Goal: Task Accomplishment & Management: Use online tool/utility

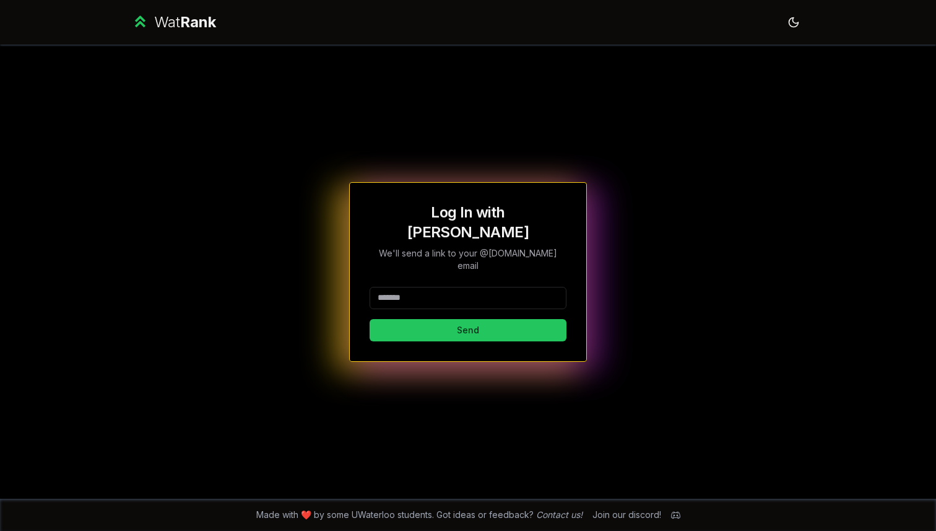
click at [462, 287] on input at bounding box center [468, 298] width 197 height 22
click at [457, 300] on div "**********" at bounding box center [468, 314] width 197 height 54
click at [458, 319] on button "Send" at bounding box center [468, 330] width 197 height 22
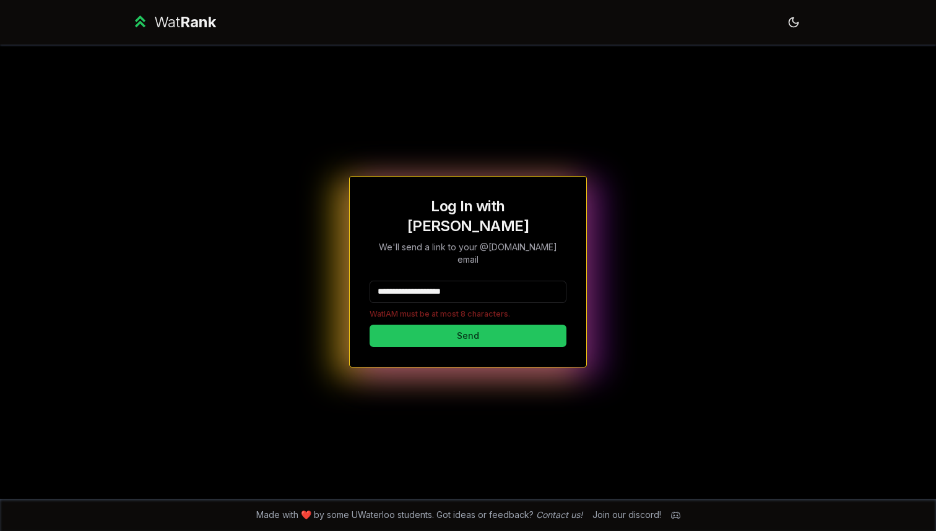
drag, startPoint x: 414, startPoint y: 280, endPoint x: 665, endPoint y: 256, distance: 252.5
click at [665, 256] on div "**********" at bounding box center [467, 272] width 713 height 454
click at [431, 280] on input "**********" at bounding box center [468, 291] width 197 height 22
drag, startPoint x: 412, startPoint y: 273, endPoint x: 511, endPoint y: 274, distance: 98.4
click at [511, 280] on input "**********" at bounding box center [468, 291] width 197 height 22
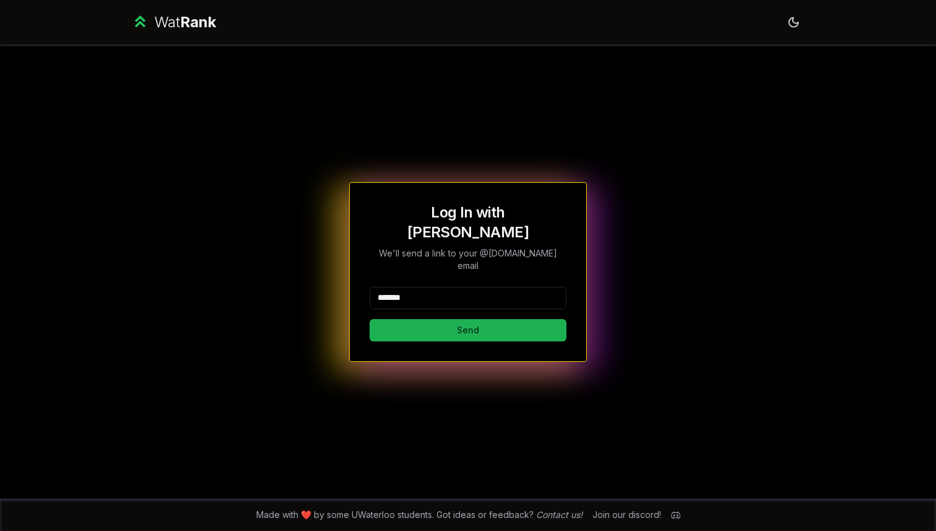
type input "*******"
click at [414, 319] on button "Send" at bounding box center [468, 330] width 197 height 22
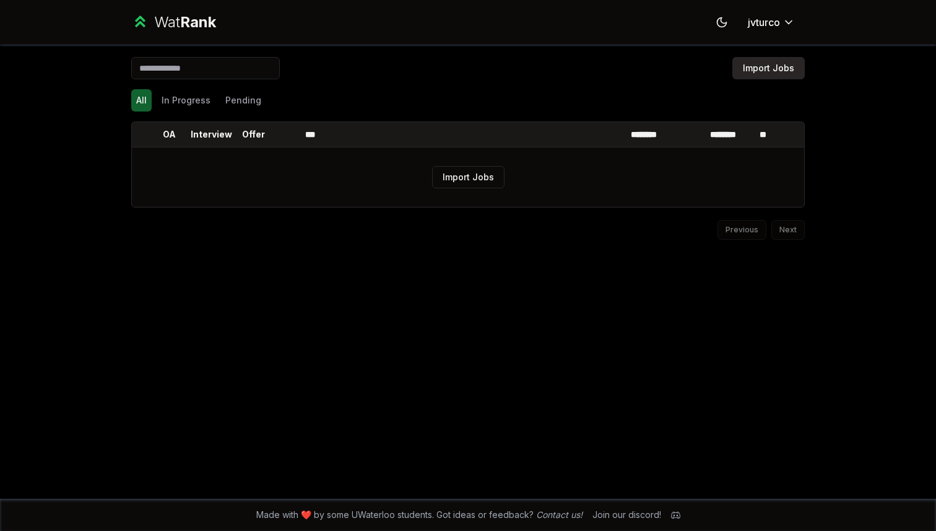
click at [777, 74] on button "Import Jobs" at bounding box center [768, 68] width 72 height 22
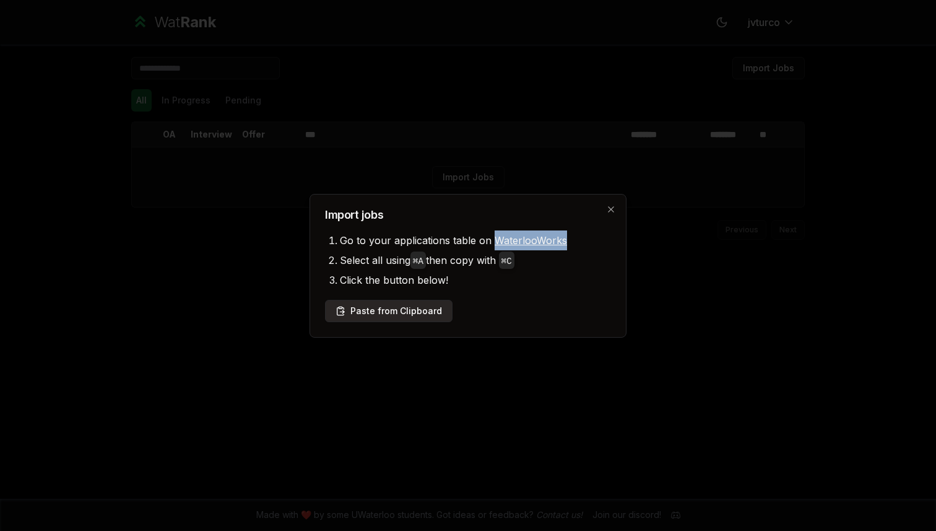
click at [427, 311] on button "Paste from Clipboard" at bounding box center [389, 311] width 128 height 22
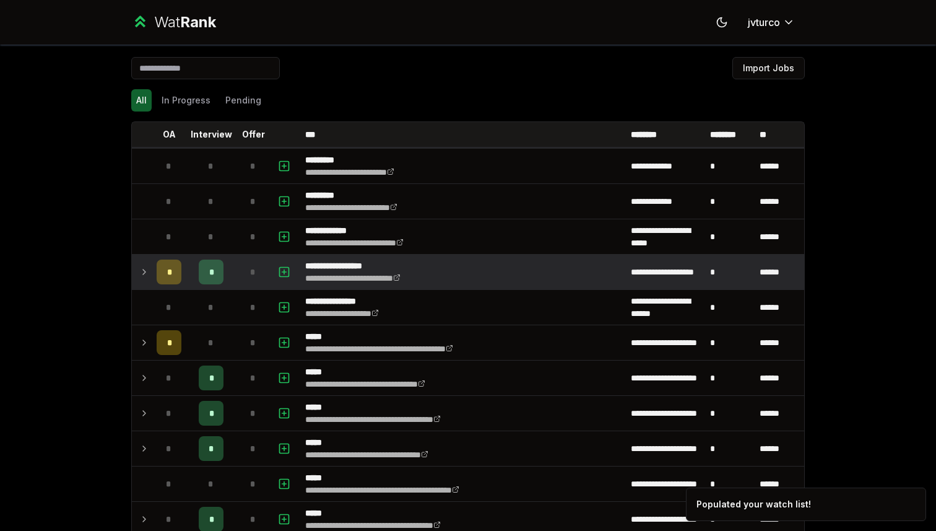
click at [144, 272] on icon at bounding box center [144, 271] width 10 height 15
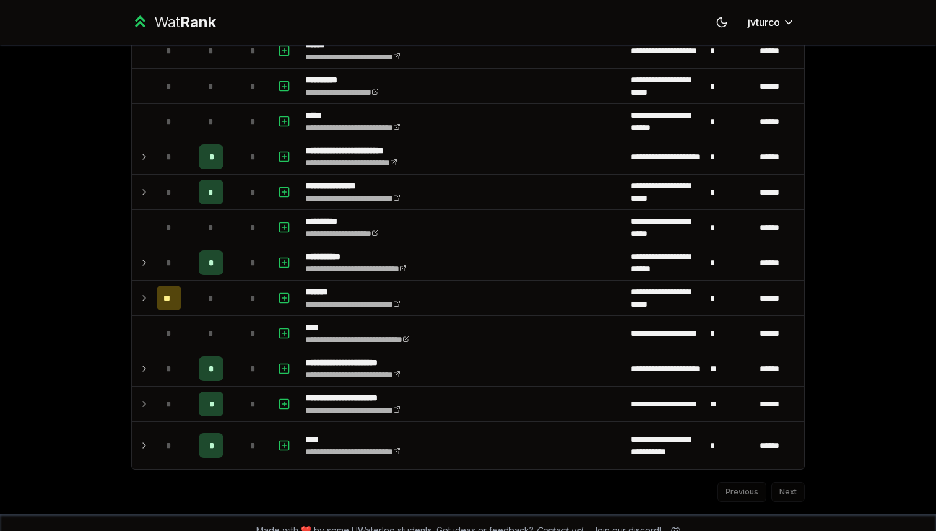
scroll to position [692, 0]
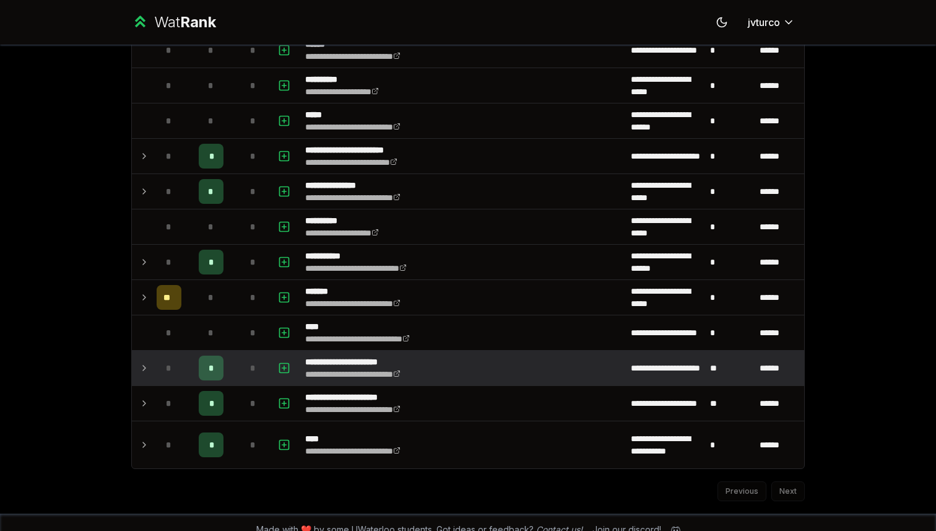
click at [143, 368] on icon at bounding box center [144, 367] width 10 height 15
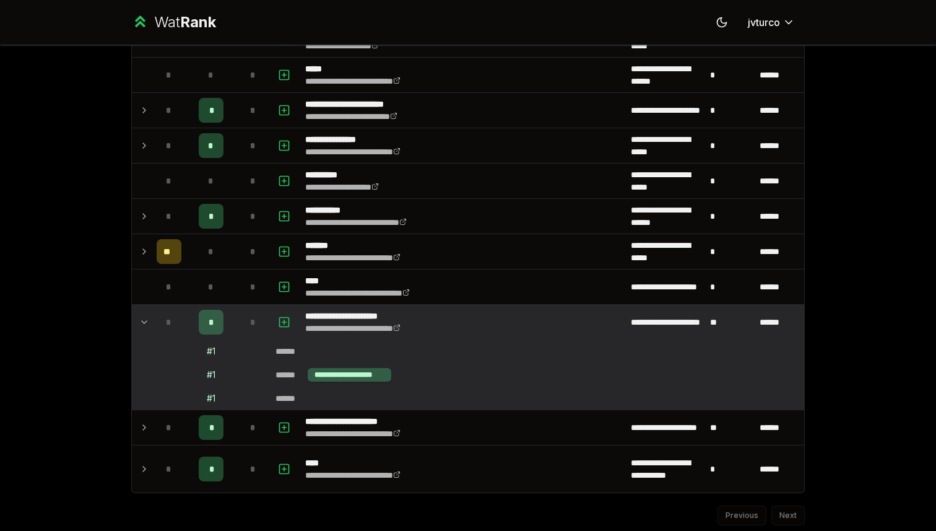
scroll to position [777, 0]
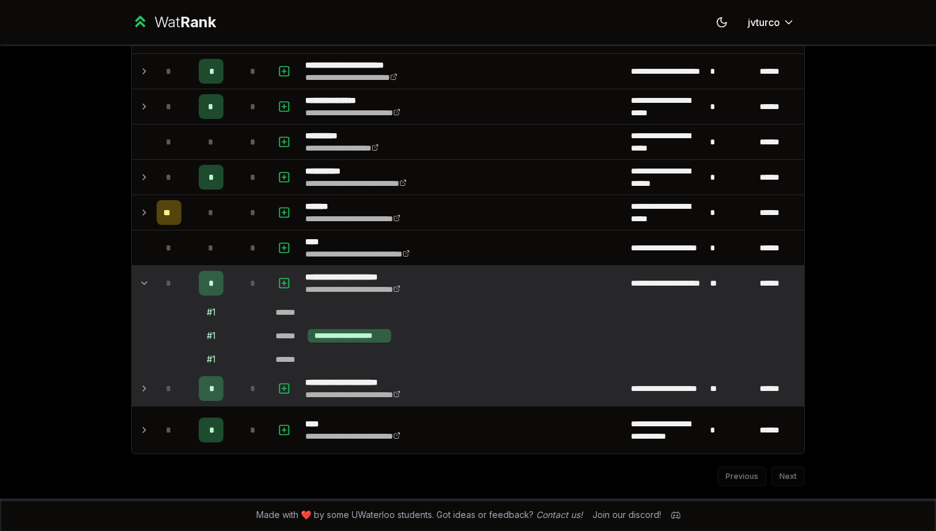
click at [137, 394] on td at bounding box center [142, 388] width 20 height 35
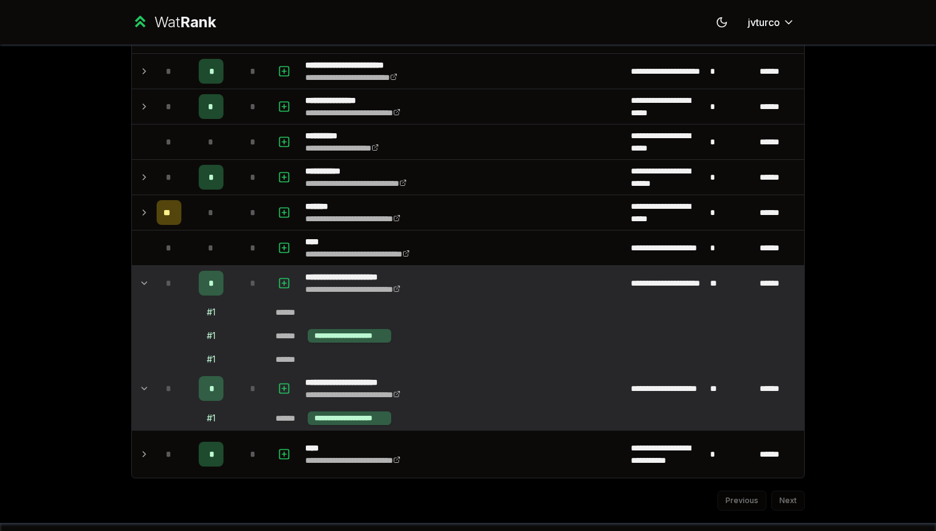
scroll to position [801, 0]
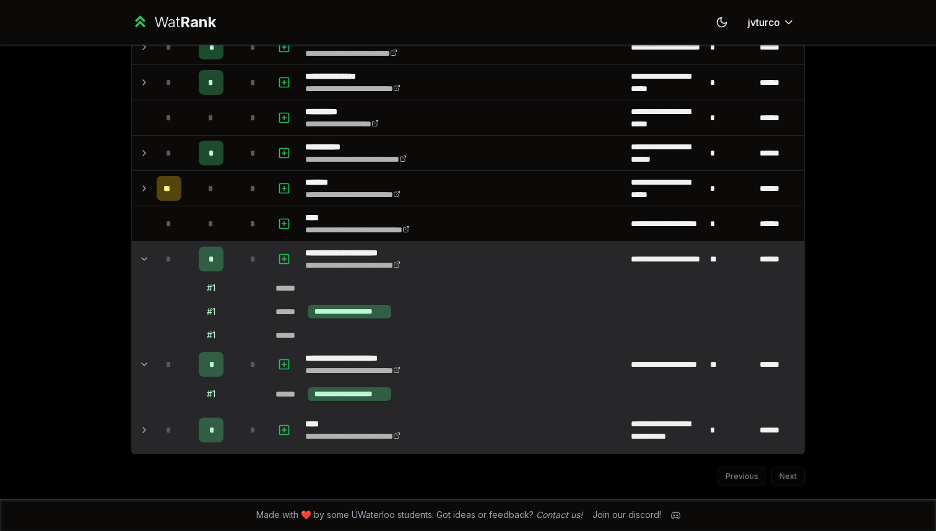
click at [141, 435] on icon at bounding box center [144, 429] width 10 height 15
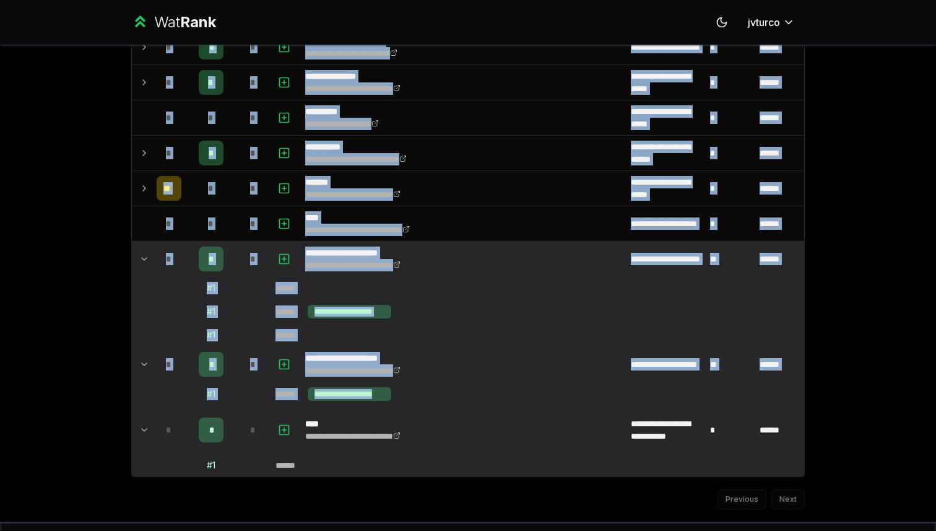
drag, startPoint x: 141, startPoint y: 425, endPoint x: 67, endPoint y: 407, distance: 76.3
click at [67, 407] on div "**********" at bounding box center [468, 265] width 936 height 531
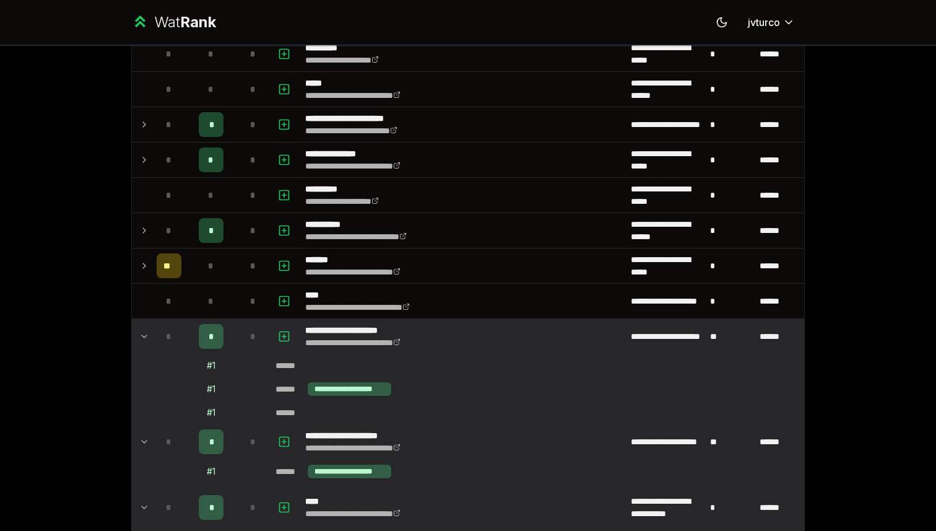
scroll to position [712, 0]
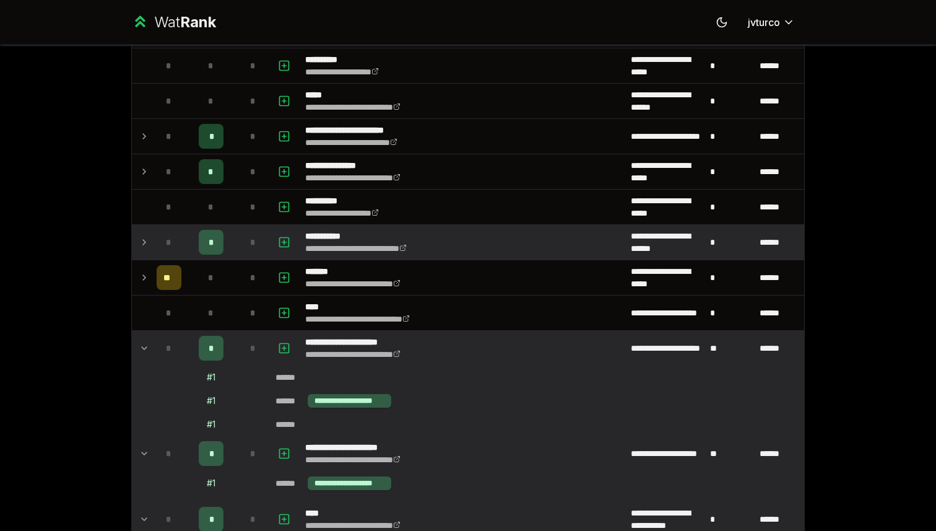
click at [141, 239] on icon at bounding box center [144, 242] width 10 height 15
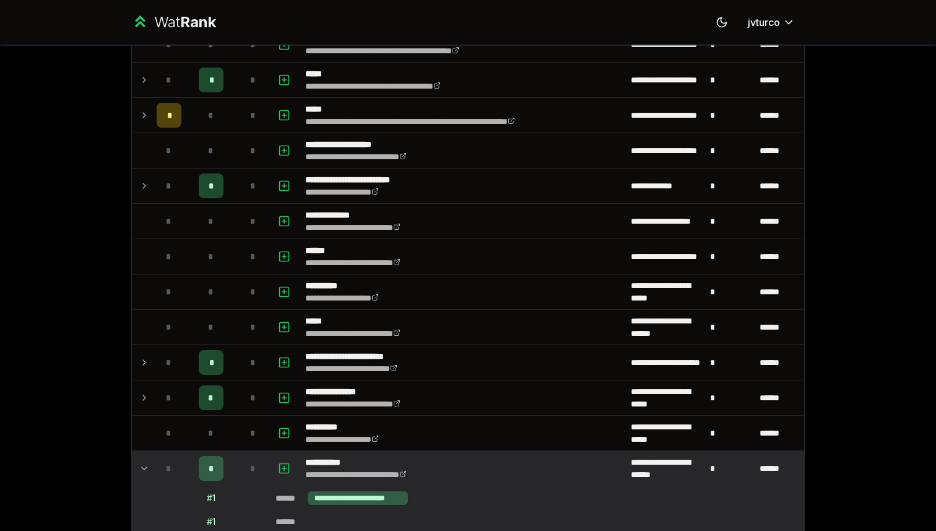
scroll to position [485, 0]
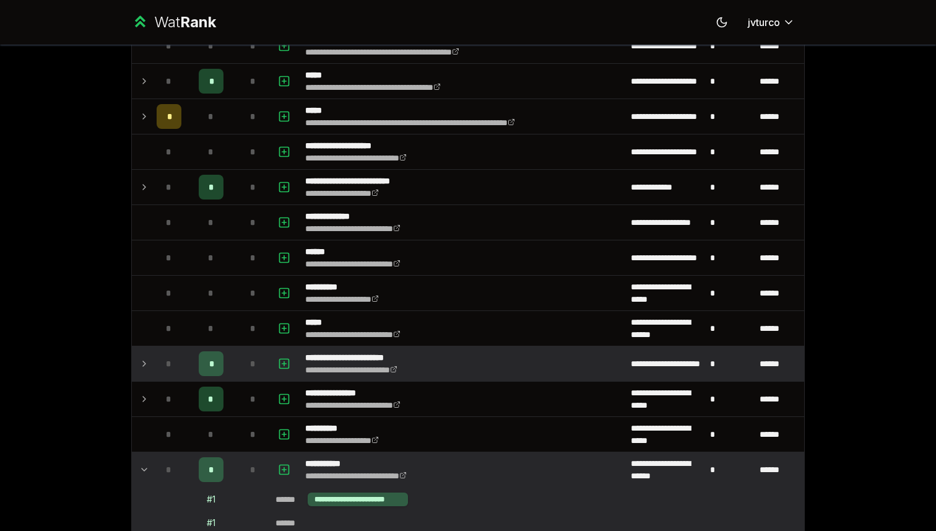
click at [149, 358] on td at bounding box center [142, 363] width 20 height 35
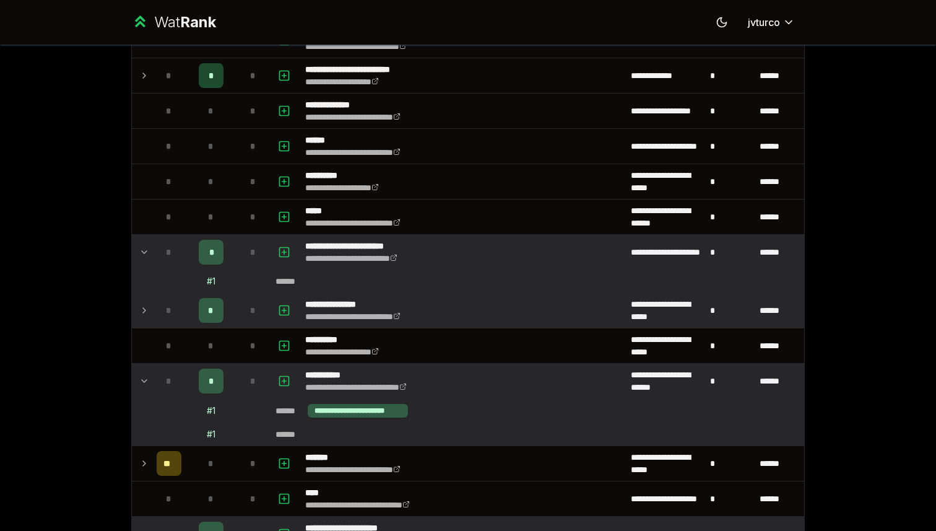
click at [145, 318] on td at bounding box center [142, 310] width 20 height 35
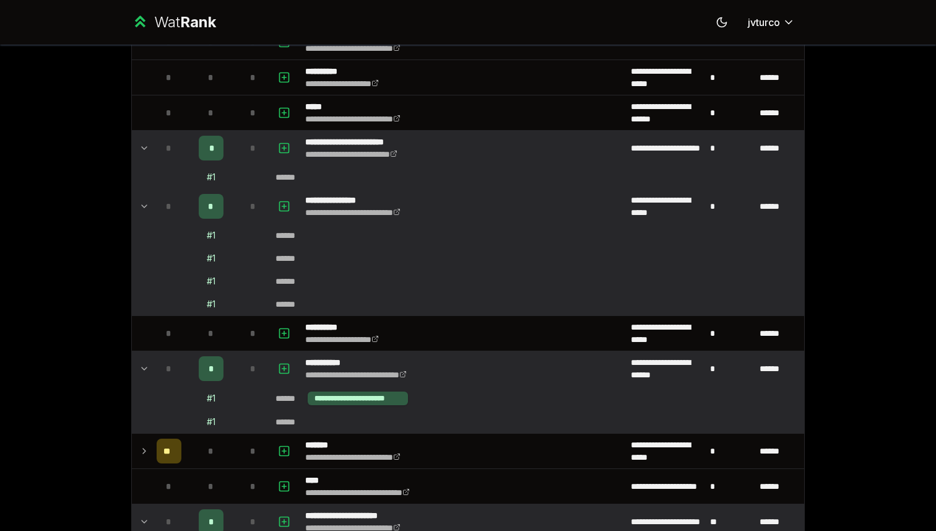
scroll to position [739, 0]
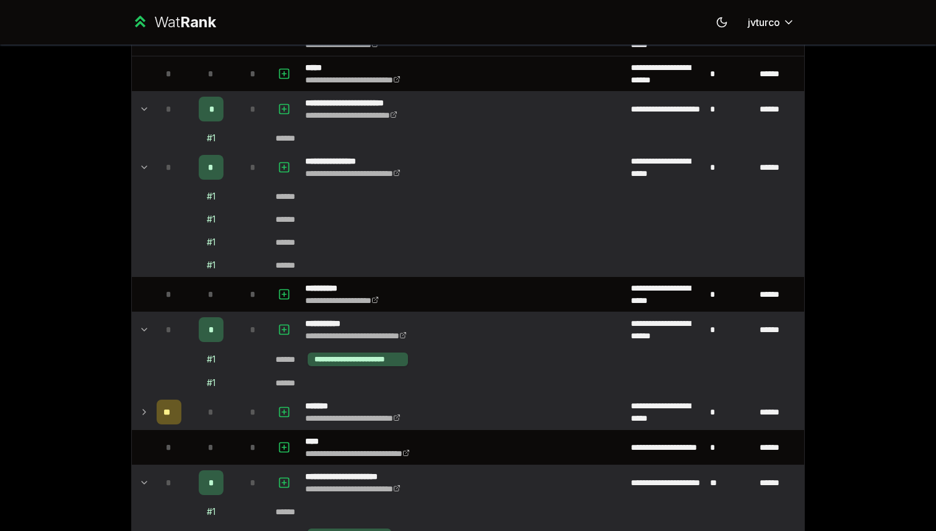
click at [141, 425] on td at bounding box center [142, 411] width 20 height 35
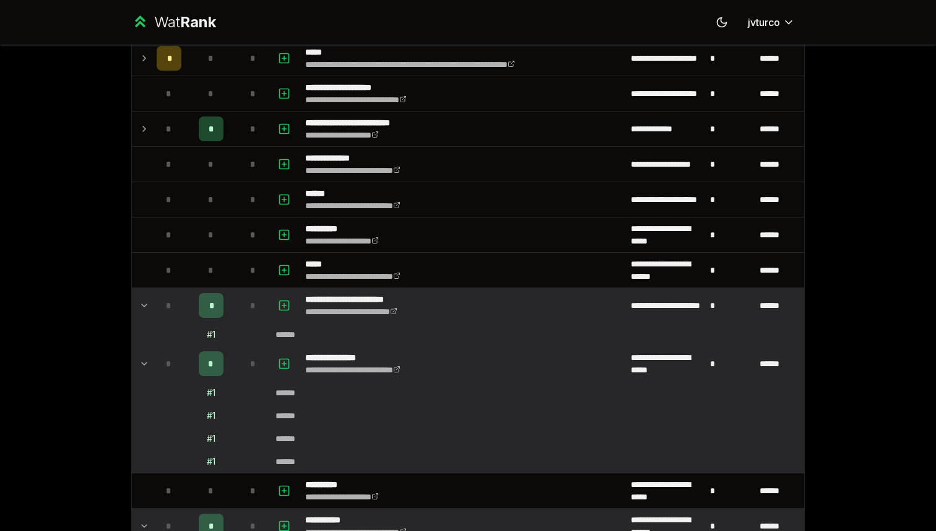
scroll to position [535, 0]
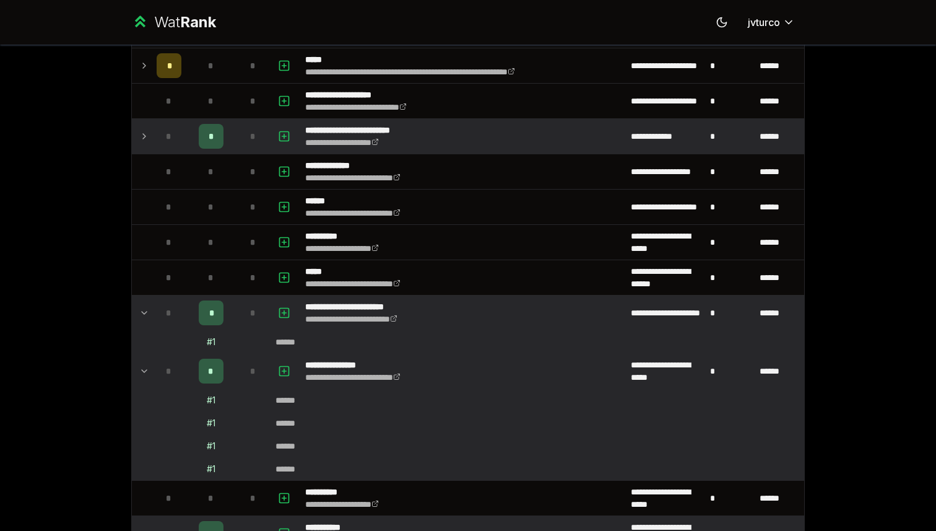
click at [145, 135] on icon at bounding box center [144, 136] width 10 height 15
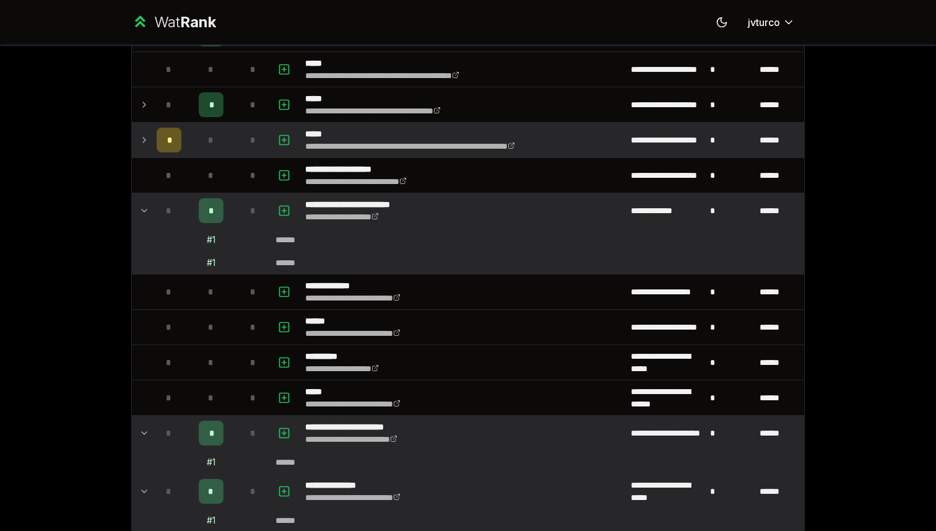
click at [144, 133] on icon at bounding box center [144, 139] width 10 height 15
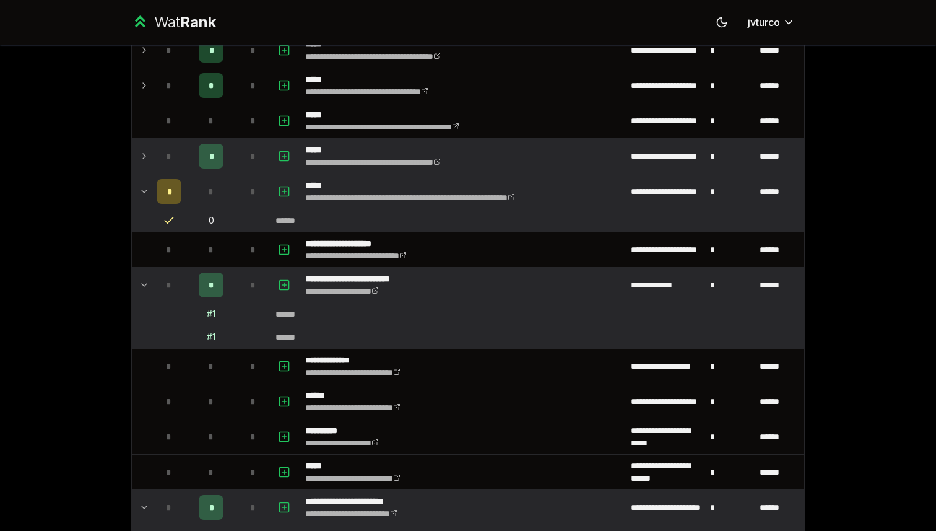
click at [149, 156] on td at bounding box center [142, 156] width 20 height 35
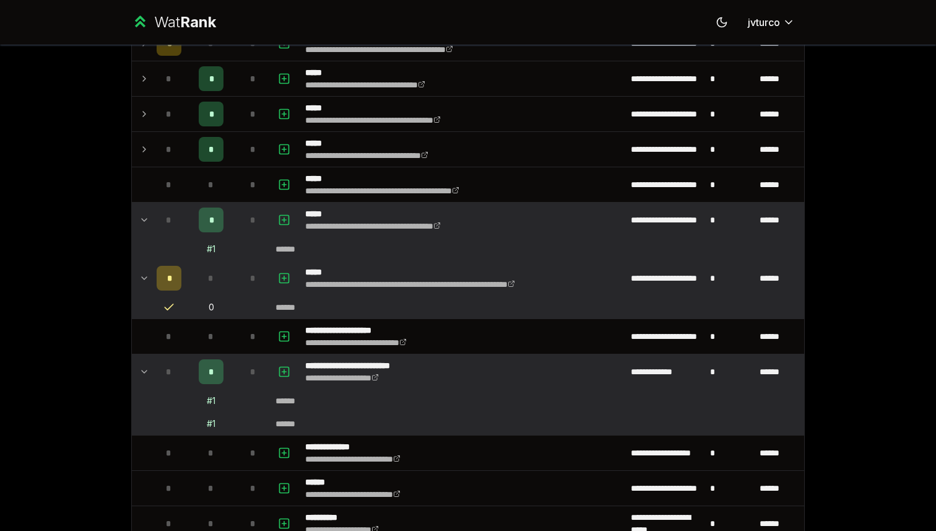
click at [149, 156] on td at bounding box center [142, 149] width 20 height 35
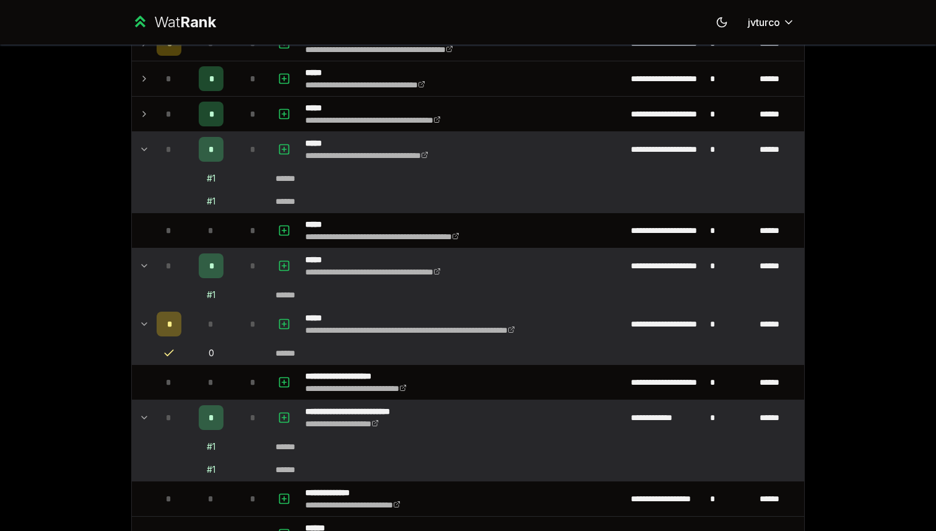
scroll to position [303, 0]
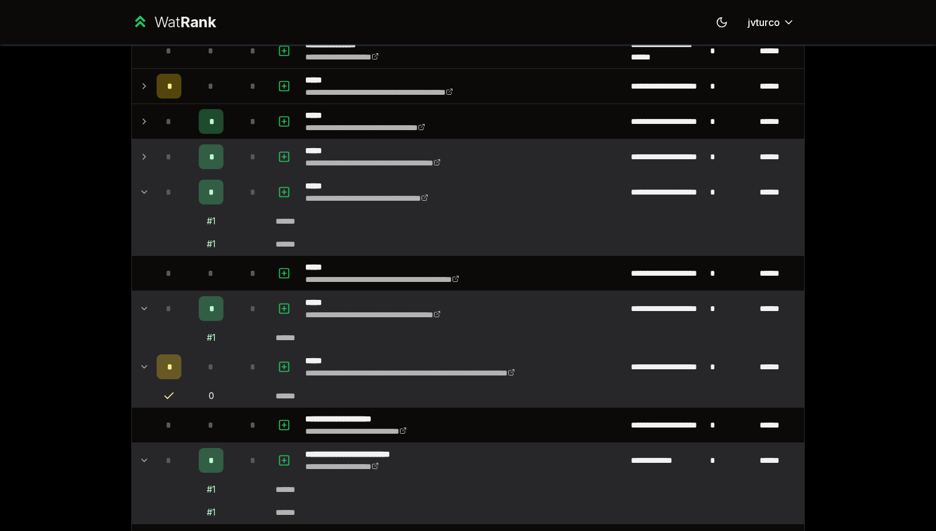
click at [144, 162] on icon at bounding box center [144, 156] width 10 height 15
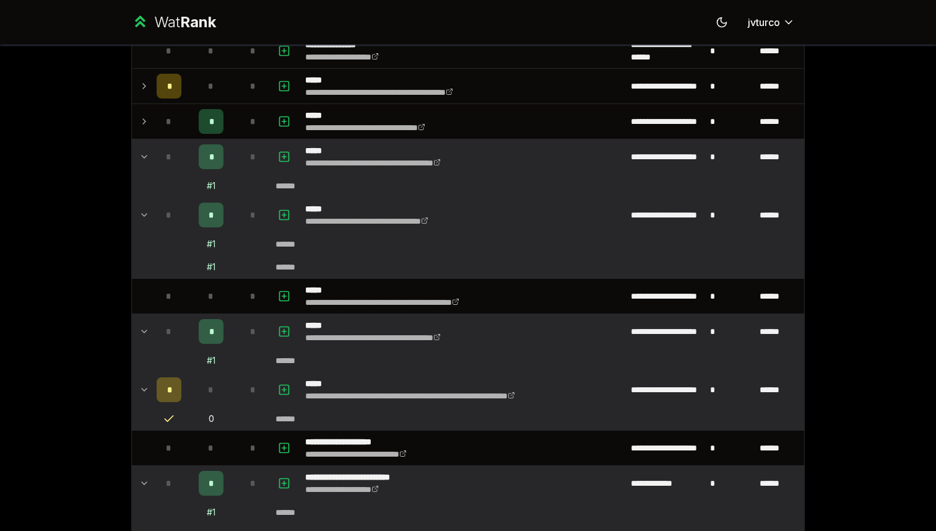
click at [143, 142] on td at bounding box center [142, 156] width 20 height 35
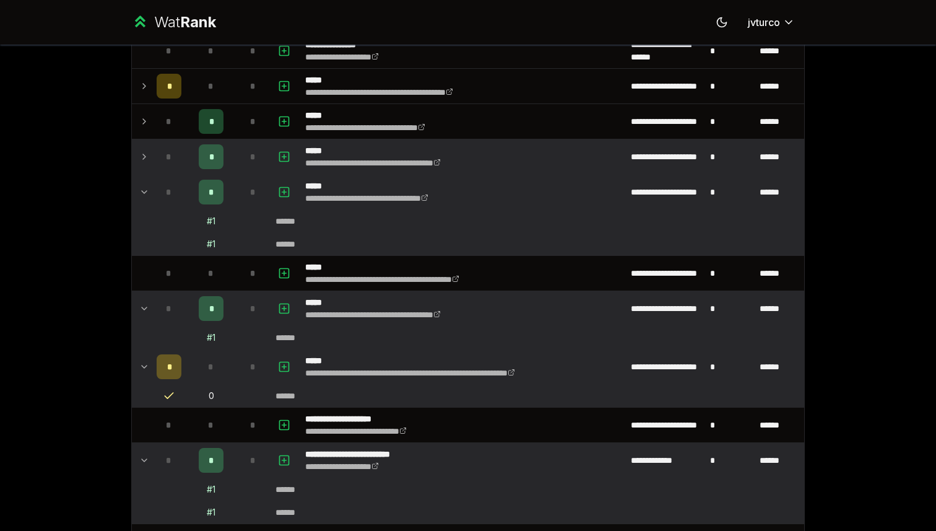
click at [143, 147] on td at bounding box center [142, 156] width 20 height 35
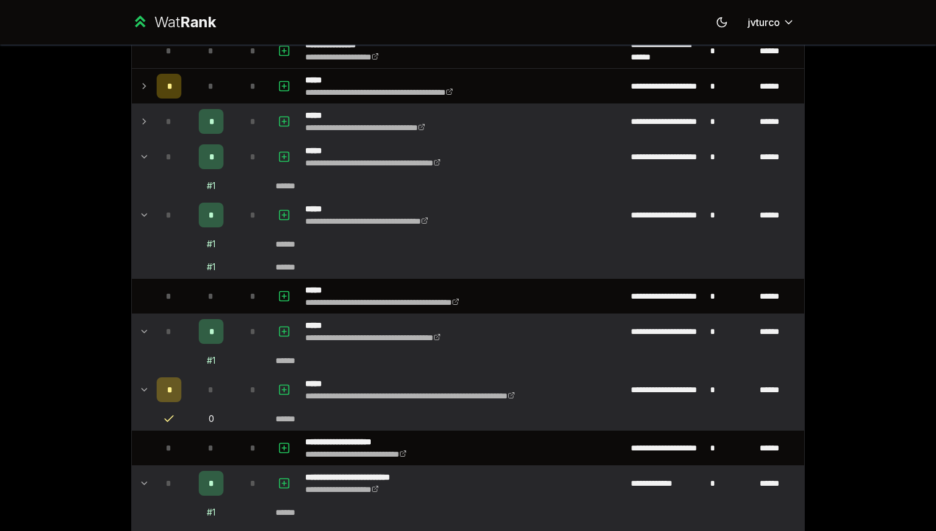
click at [142, 131] on td at bounding box center [142, 121] width 20 height 35
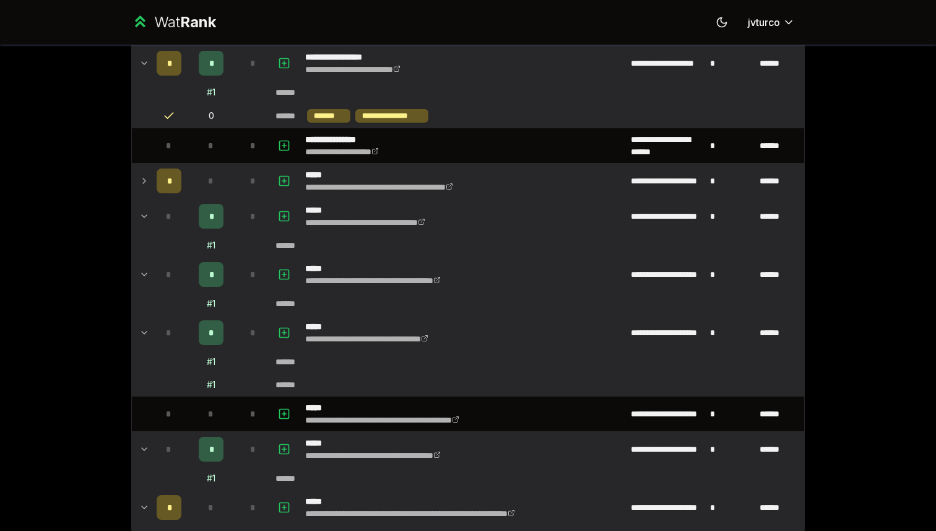
click at [141, 186] on icon at bounding box center [144, 180] width 10 height 15
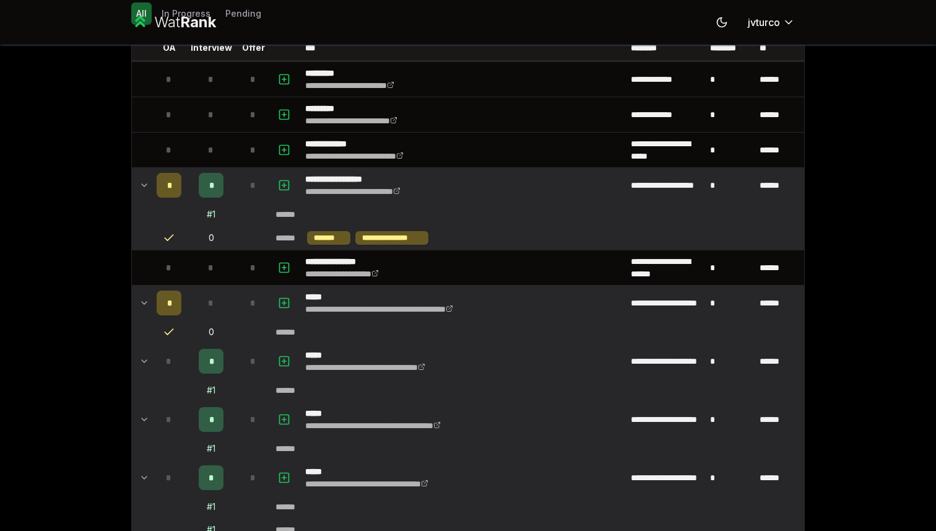
scroll to position [0, 0]
